Goal: Information Seeking & Learning: Learn about a topic

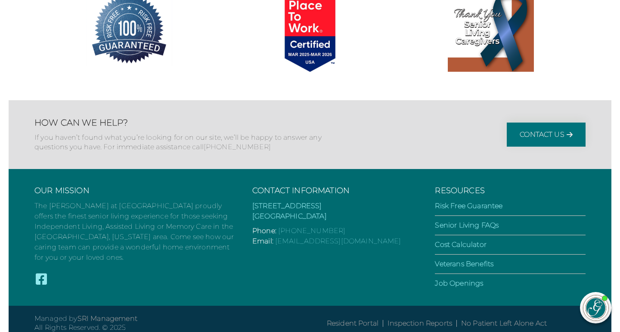
scroll to position [1714, 0]
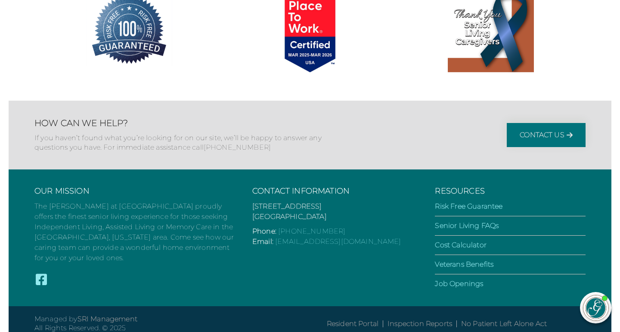
click at [280, 202] on link "[STREET_ADDRESS] [GEOGRAPHIC_DATA], GA 30642" at bounding box center [289, 211] width 74 height 19
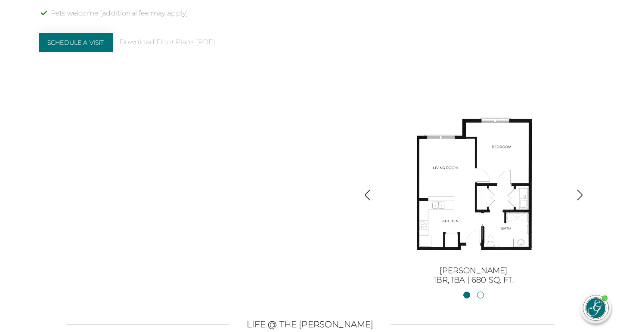
scroll to position [890, 0]
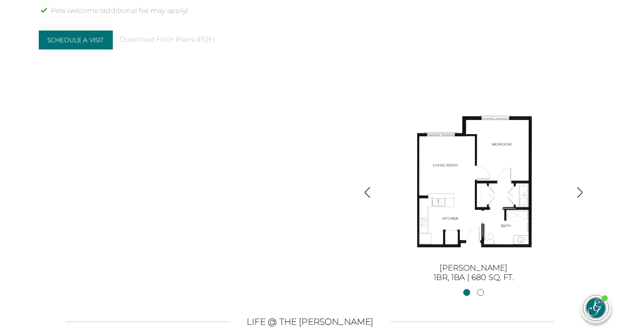
click at [581, 189] on img "button" at bounding box center [580, 193] width 12 height 12
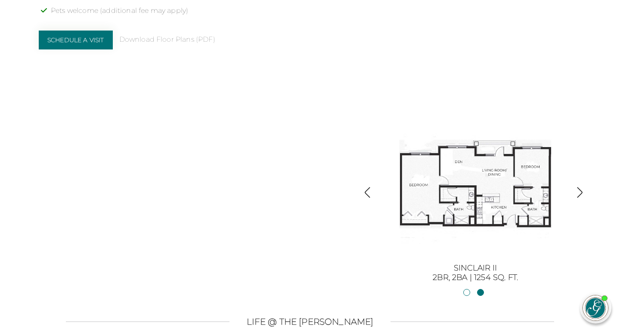
click at [582, 191] on img "button" at bounding box center [580, 193] width 12 height 12
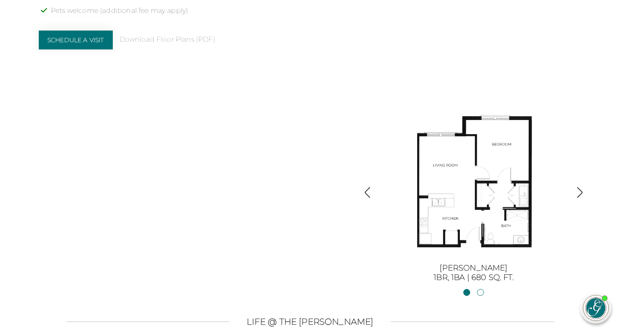
click at [582, 191] on img "button" at bounding box center [580, 193] width 12 height 12
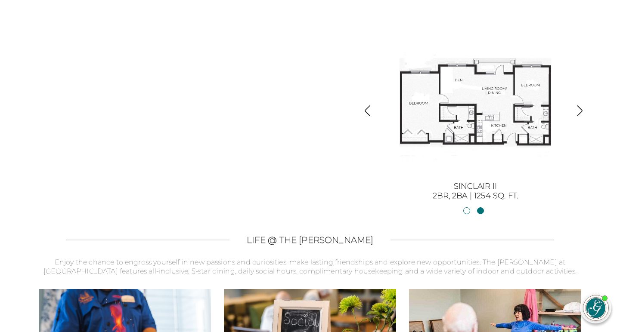
scroll to position [972, 0]
click at [473, 105] on img at bounding box center [475, 101] width 155 height 155
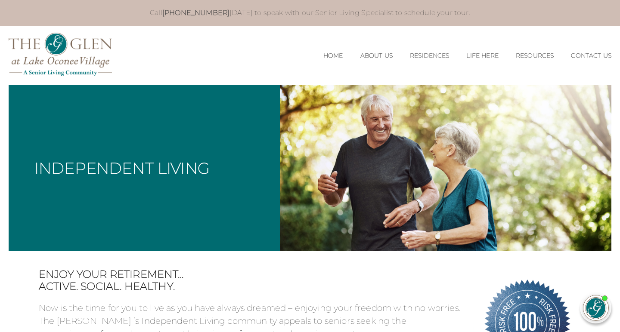
scroll to position [0, 0]
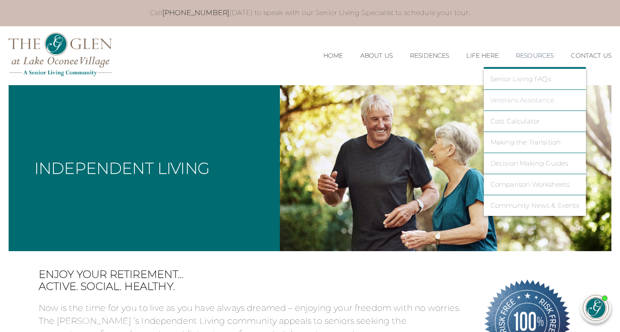
click at [506, 97] on link "Veterans Assistance" at bounding box center [534, 100] width 89 height 8
